Goal: Task Accomplishment & Management: Manage account settings

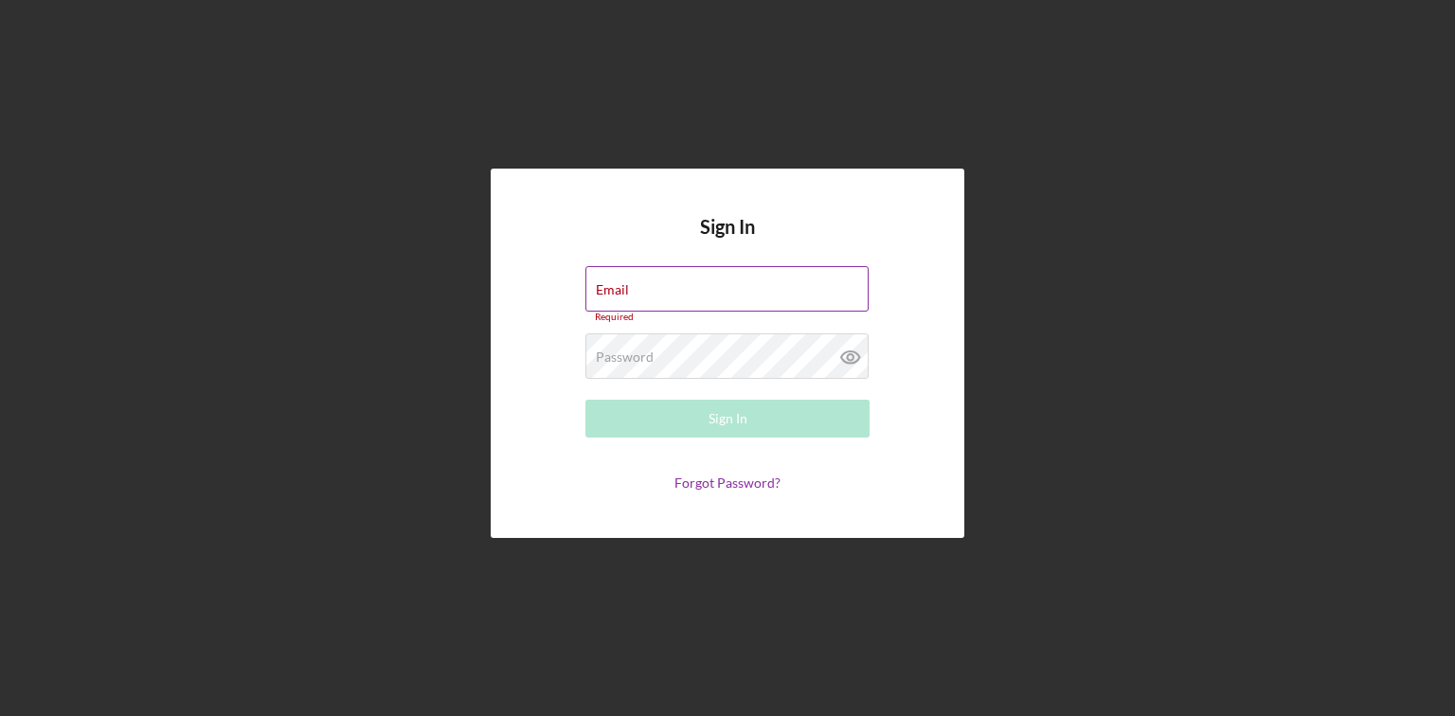
click at [658, 287] on div "Email Required" at bounding box center [727, 294] width 284 height 57
click at [659, 299] on input "Email" at bounding box center [726, 288] width 283 height 45
type input "[EMAIL_ADDRESS][DOMAIN_NAME]"
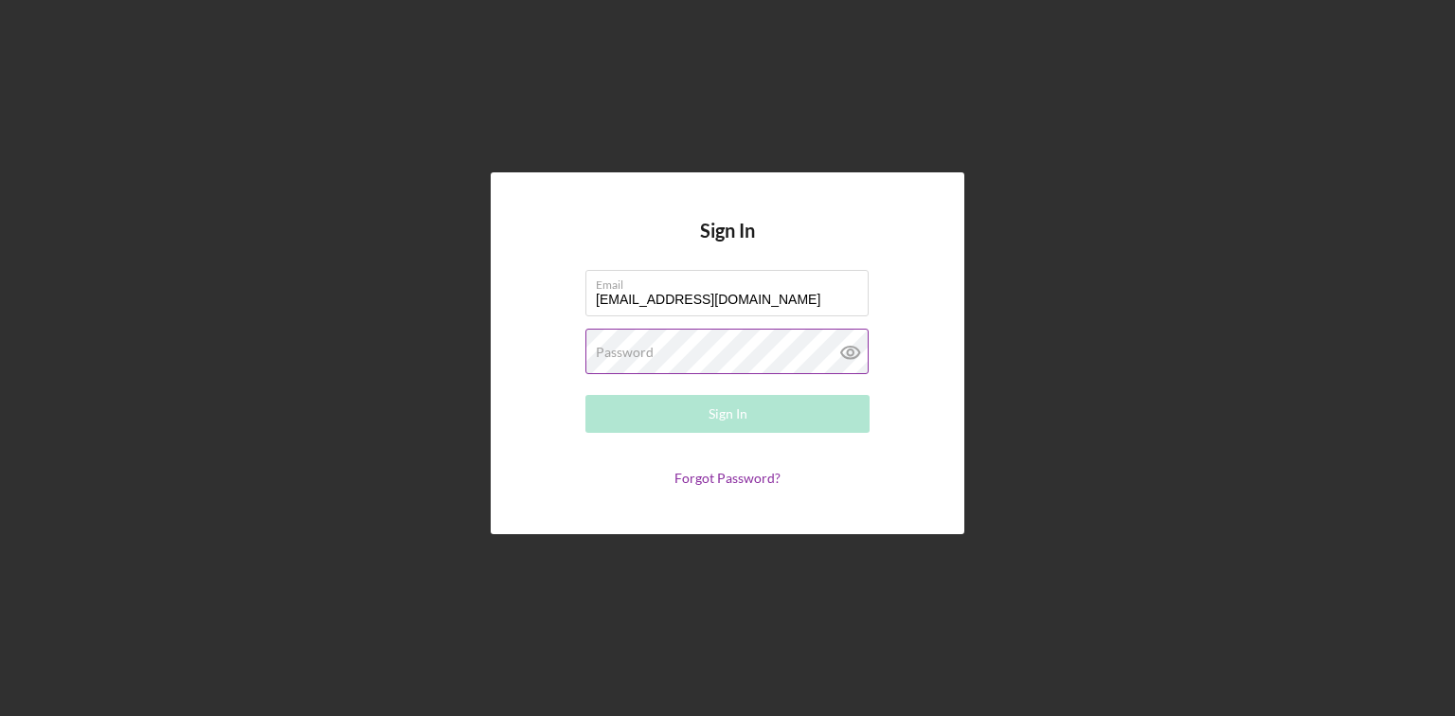
click at [652, 352] on label "Password" at bounding box center [625, 352] width 58 height 15
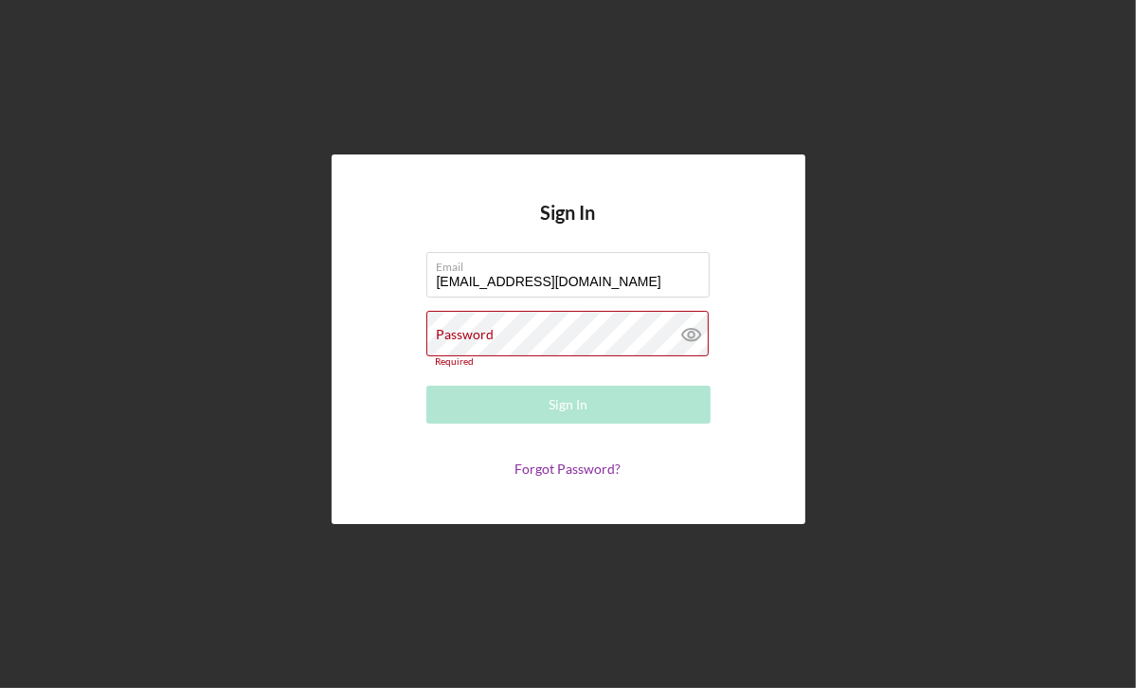
click at [1069, 68] on div "Sign In Email [EMAIL_ADDRESS][DOMAIN_NAME] Password Required Sign In Forgot Pas…" at bounding box center [567, 339] width 1117 height 678
click at [545, 46] on div "Sign In Email [EMAIL_ADDRESS][DOMAIN_NAME] Password Required Sign In Forgot Pas…" at bounding box center [567, 339] width 1117 height 678
